Goal: Check status: Check status

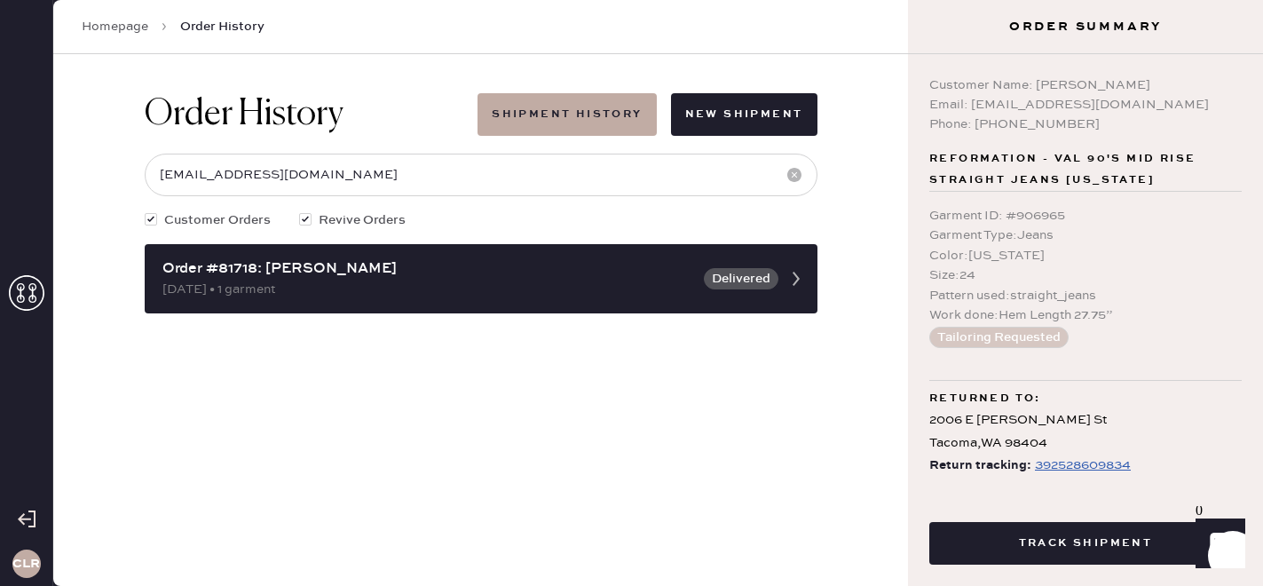
click at [26, 295] on icon at bounding box center [26, 292] width 35 height 35
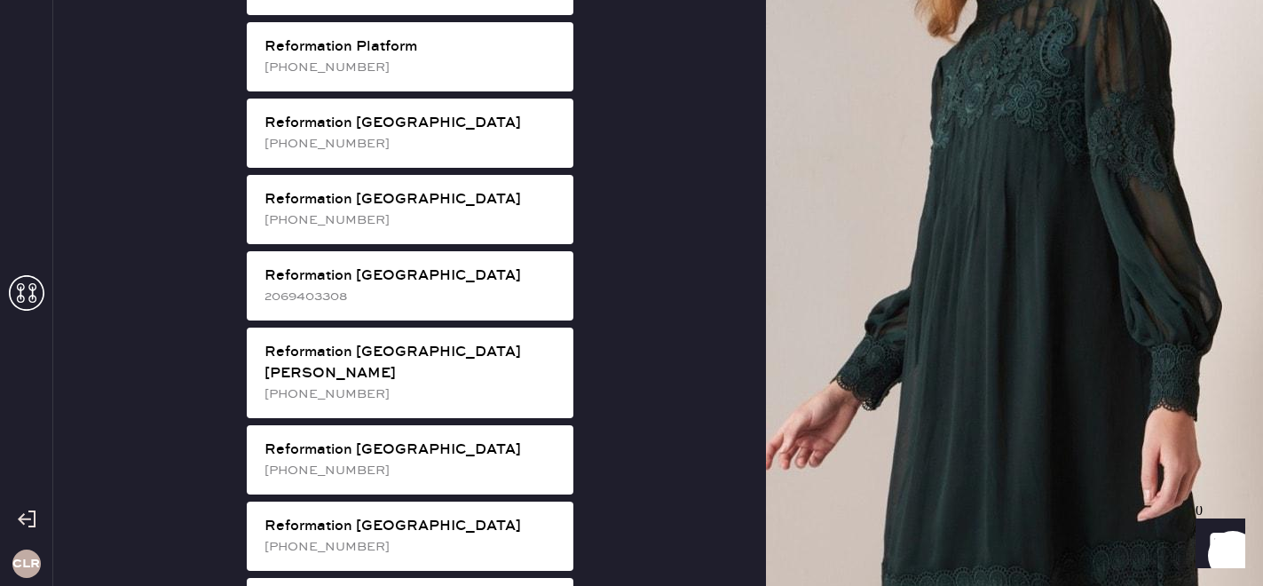
scroll to position [3324, 0]
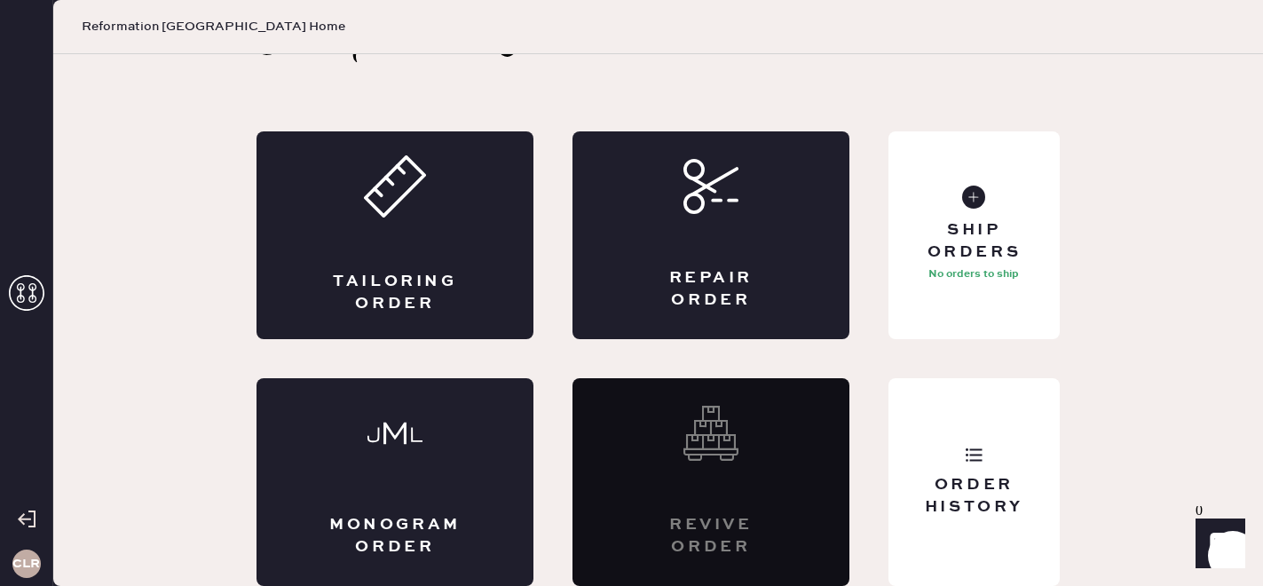
scroll to position [58, 0]
click at [973, 538] on div "Order History" at bounding box center [973, 482] width 171 height 208
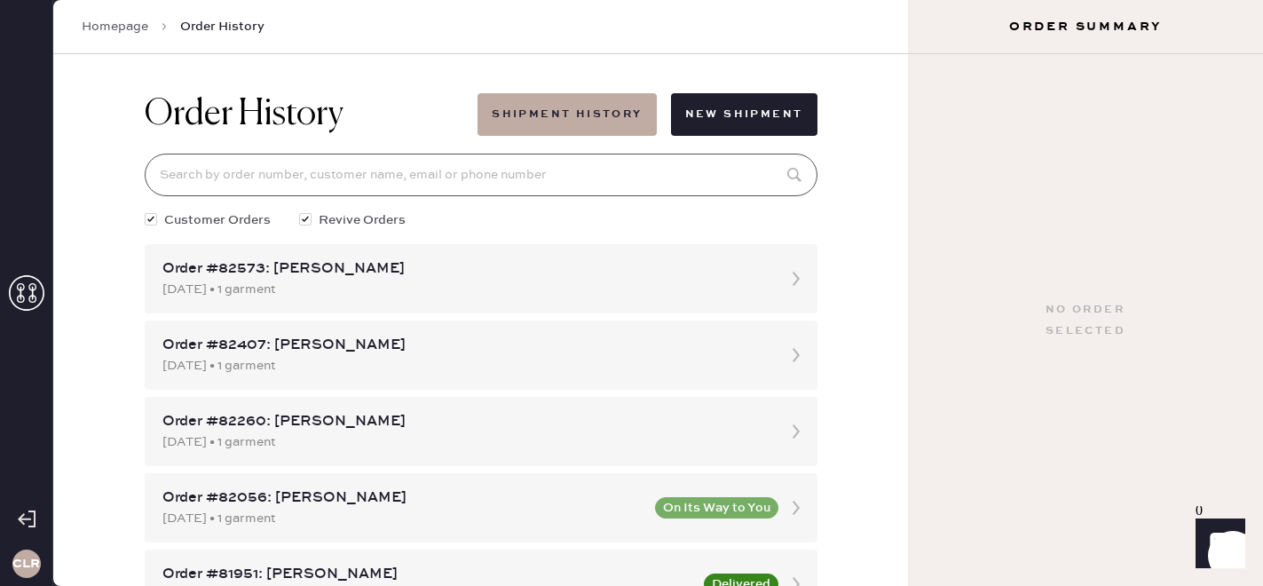
click at [339, 177] on input at bounding box center [481, 175] width 673 height 43
paste input "[EMAIL_ADDRESS][DOMAIN_NAME]"
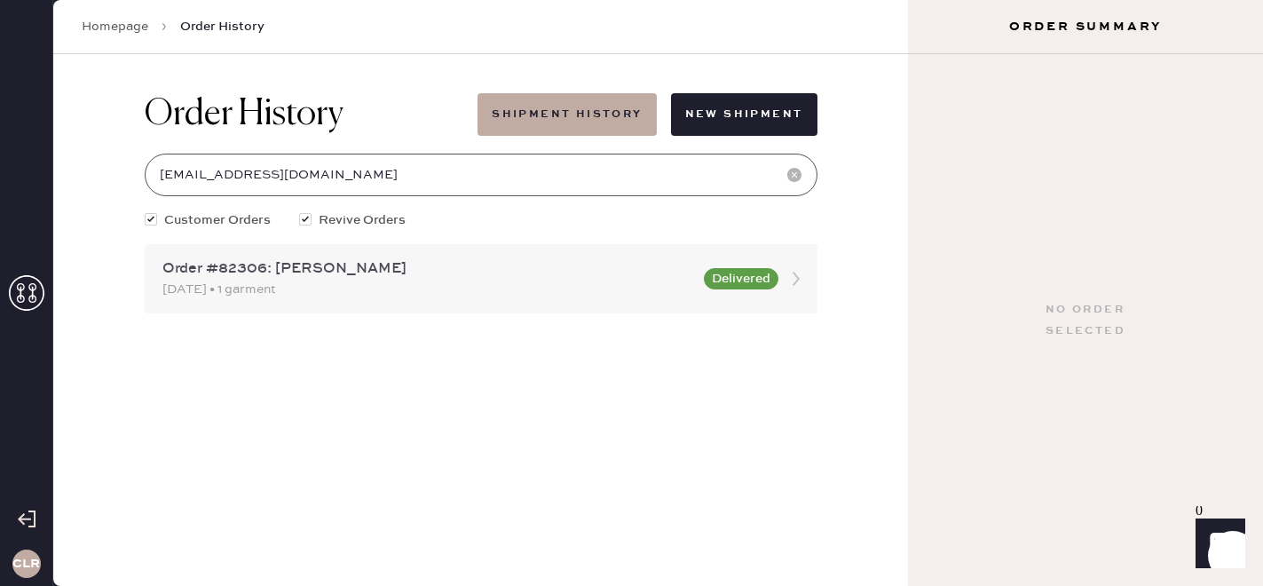
type input "[EMAIL_ADDRESS][DOMAIN_NAME]"
click at [334, 300] on div "Order #82306: [PERSON_NAME] [DATE] • 1 garment Delivered" at bounding box center [481, 278] width 673 height 69
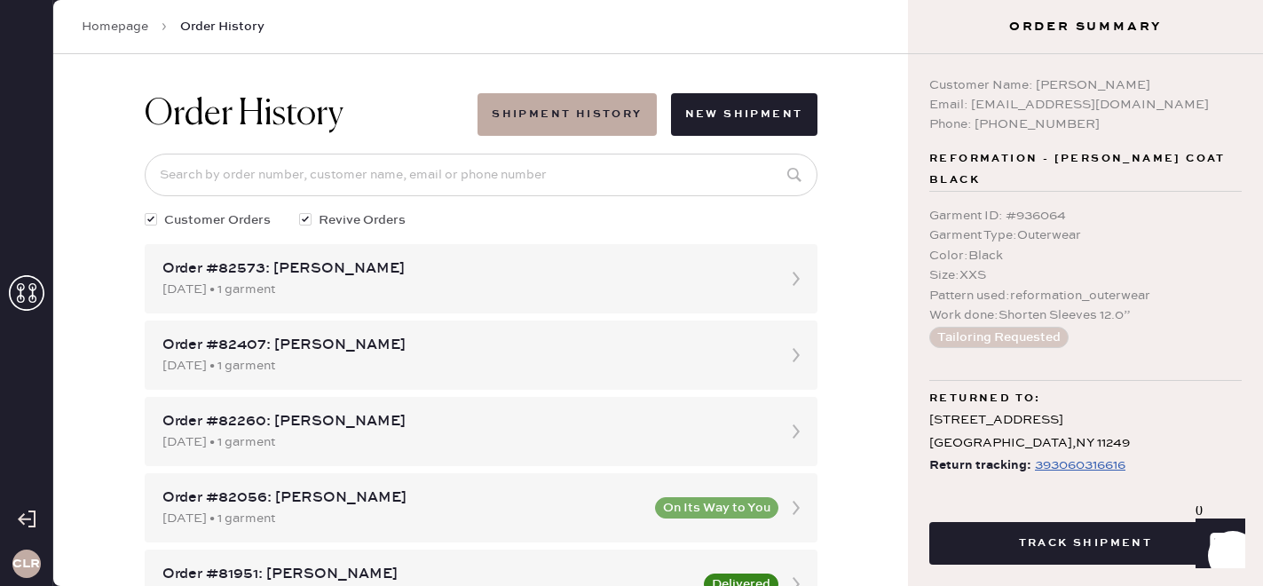
click at [1055, 454] on div "393060316616" at bounding box center [1080, 464] width 91 height 21
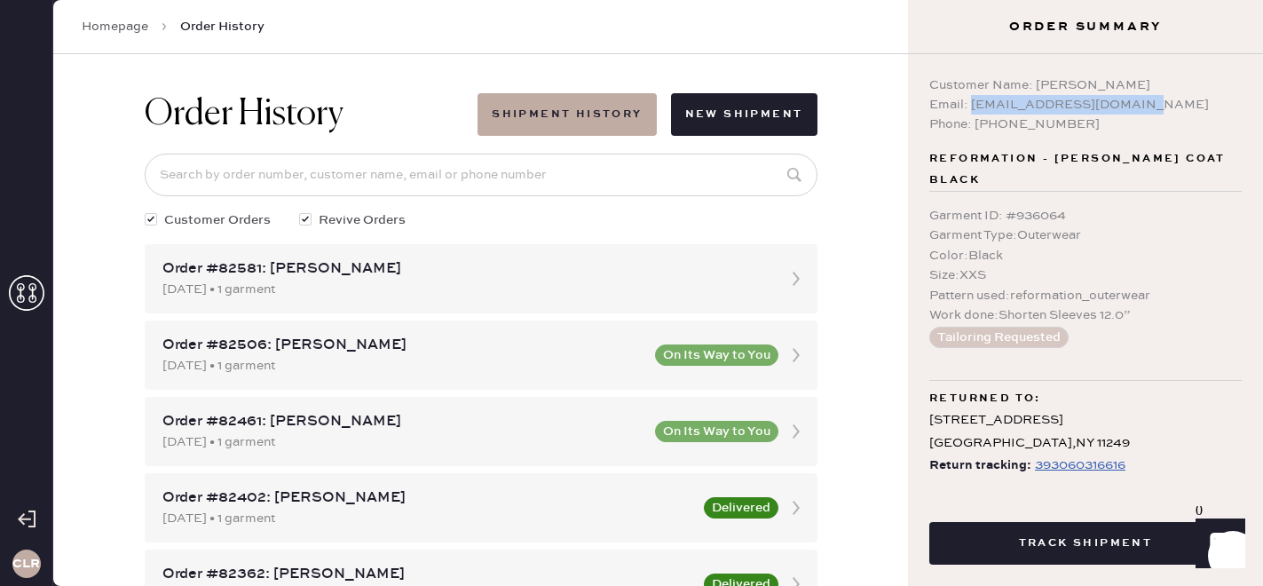
copy div "[EMAIL_ADDRESS][DOMAIN_NAME]"
drag, startPoint x: 971, startPoint y: 106, endPoint x: 1160, endPoint y: 106, distance: 189.0
click at [1160, 106] on div "Email: [EMAIL_ADDRESS][DOMAIN_NAME]" at bounding box center [1085, 105] width 312 height 20
click at [444, 179] on input at bounding box center [481, 175] width 673 height 43
paste input "[EMAIL_ADDRESS][DOMAIN_NAME]"
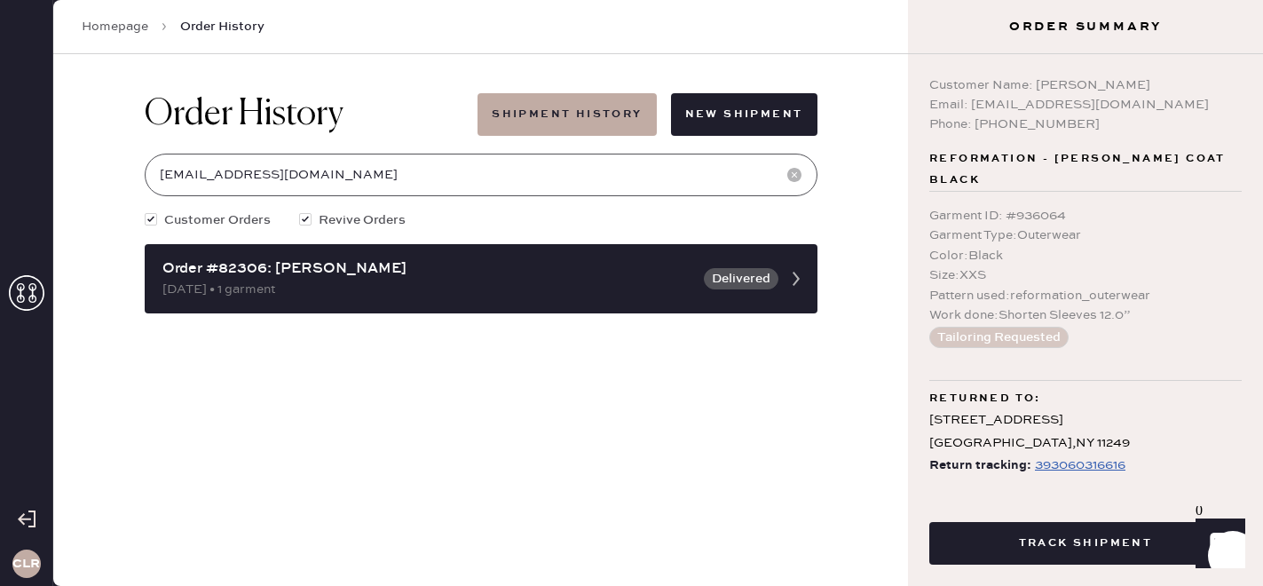
type input "[EMAIL_ADDRESS][DOMAIN_NAME]"
